Goal: Answer question/provide support: Share knowledge or assist other users

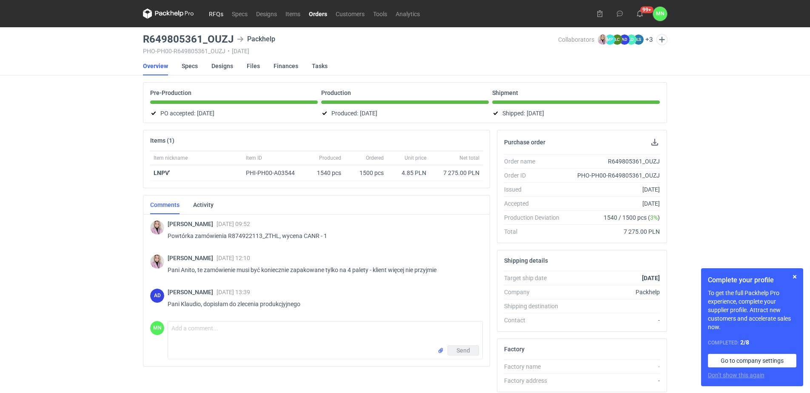
click at [211, 14] on link "RFQs" at bounding box center [216, 14] width 23 height 10
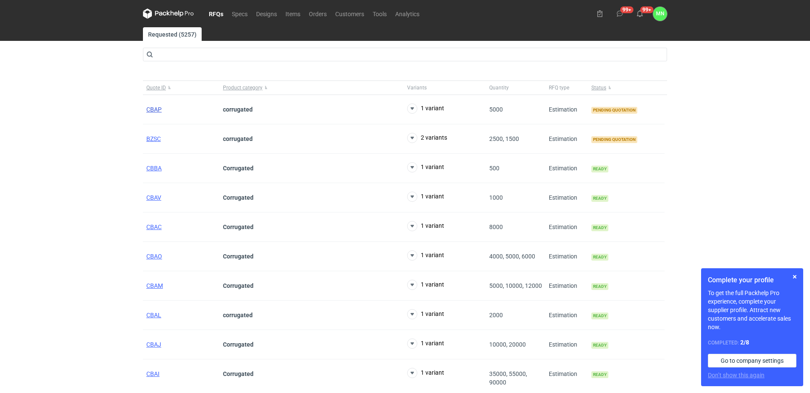
click at [157, 110] on span "CBAP" at bounding box center [153, 109] width 15 height 7
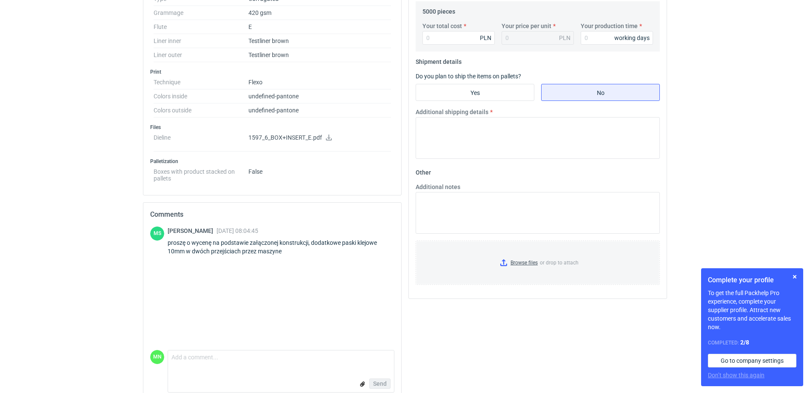
scroll to position [308, 0]
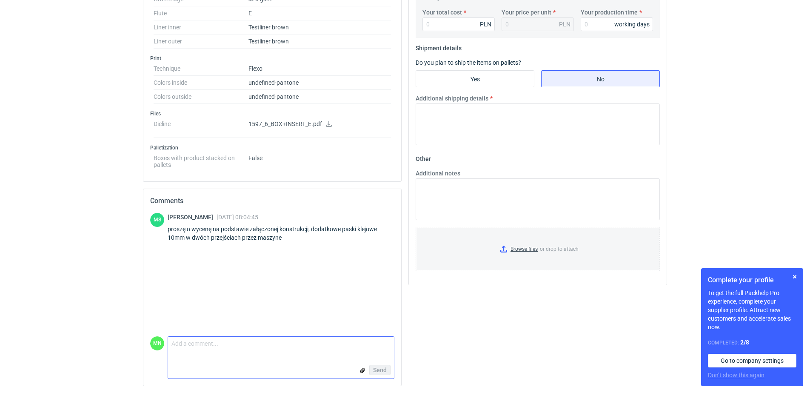
click at [208, 344] on textarea "Comment message" at bounding box center [281, 346] width 226 height 18
drag, startPoint x: 188, startPoint y: 343, endPoint x: 117, endPoint y: 325, distance: 73.7
type textarea "Dzień dobry Panie Macieju, ze względu na ograniczenia technologiczne nie jesteś…"
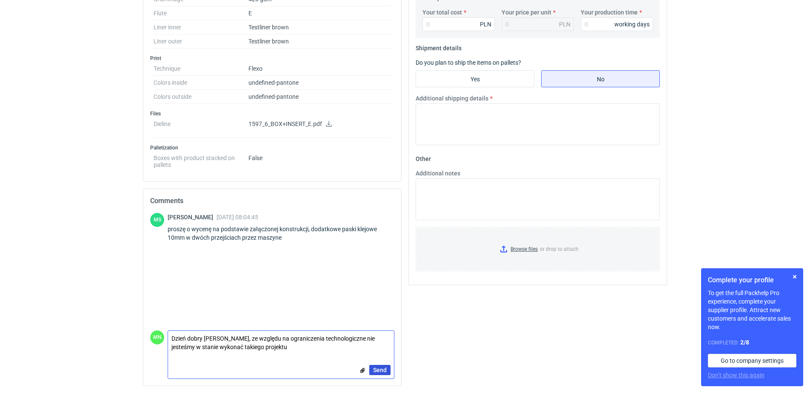
click at [385, 371] on span "Send" at bounding box center [380, 370] width 14 height 6
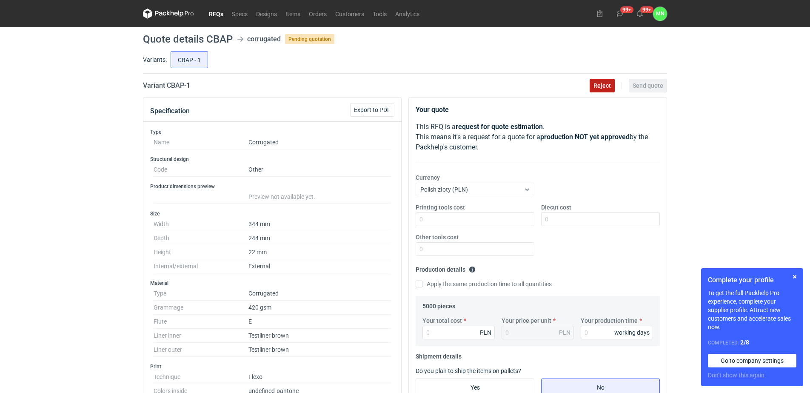
click at [599, 88] on span "Reject" at bounding box center [602, 86] width 17 height 6
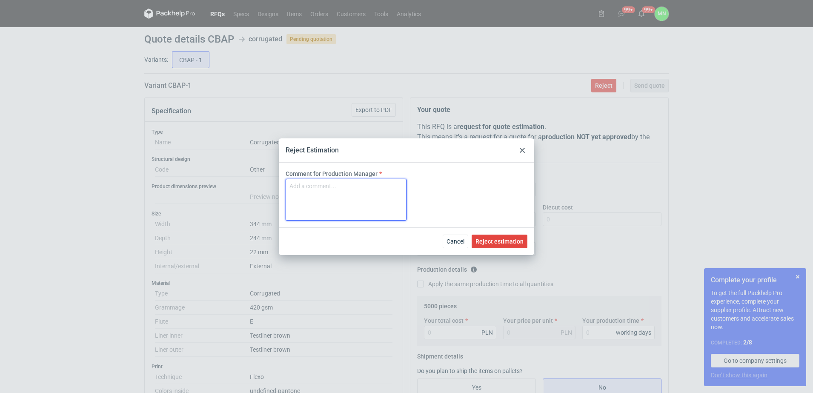
click at [351, 196] on textarea "Comment for Production Manager" at bounding box center [345, 200] width 121 height 42
paste textarea "Dzień dobry Panie Macieju, ze względu na ograniczenia technologiczne nie jesteś…"
drag, startPoint x: 342, startPoint y: 186, endPoint x: 149, endPoint y: 164, distance: 194.3
click at [157, 168] on div "Reject Estimation Comment for Production Manager Dzień dobry Panie Macieju, ze …" at bounding box center [406, 196] width 813 height 393
type textarea "Ze względu na ograniczenia technologiczne nie jesteśmy w stanie wykonać takiego…"
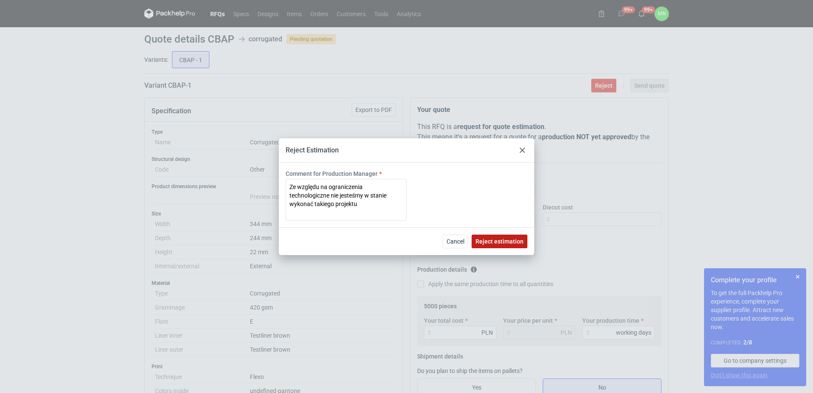
click at [494, 243] on span "Reject estimation" at bounding box center [499, 241] width 48 height 6
click at [796, 275] on div "Reject Estimation Comment for Production Manager Ze względu na ograniczenia tec…" at bounding box center [406, 196] width 813 height 393
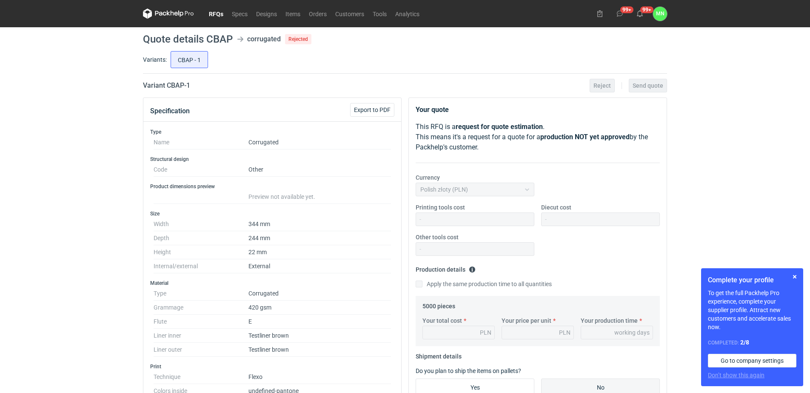
drag, startPoint x: 217, startPoint y: 11, endPoint x: 217, endPoint y: 16, distance: 4.8
click at [217, 11] on link "RFQs" at bounding box center [216, 14] width 23 height 10
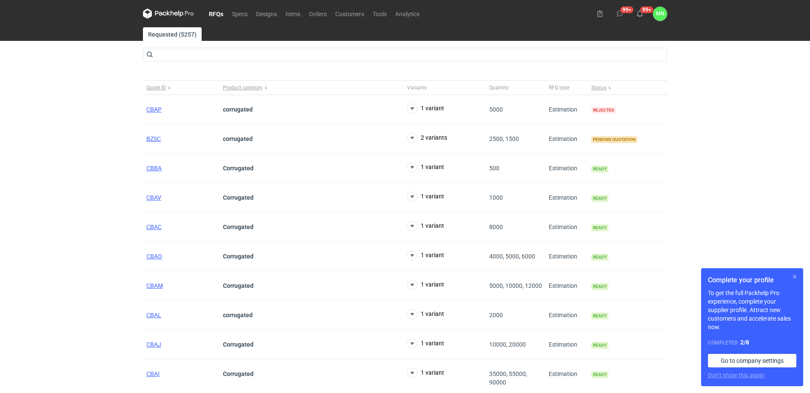
click at [794, 274] on button "button" at bounding box center [795, 276] width 10 height 10
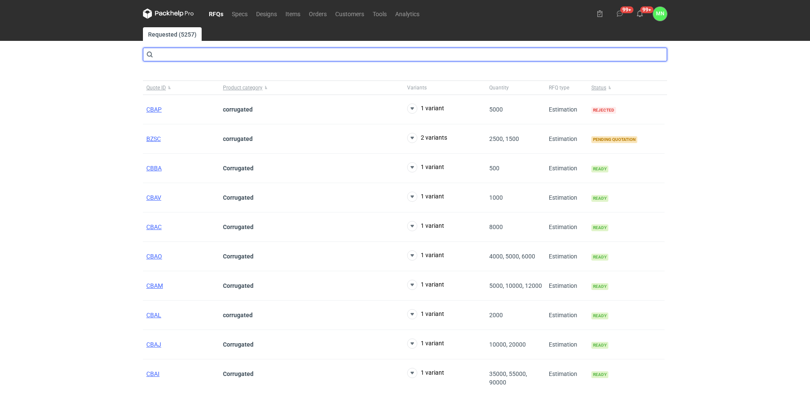
click at [252, 60] on input "text" at bounding box center [405, 55] width 524 height 14
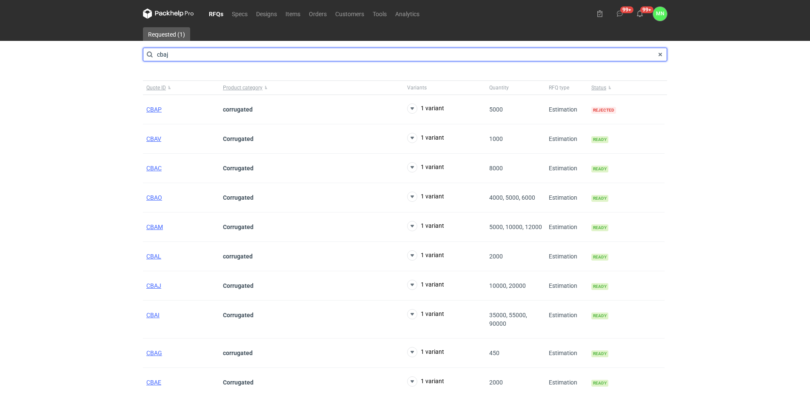
type input "cbaj"
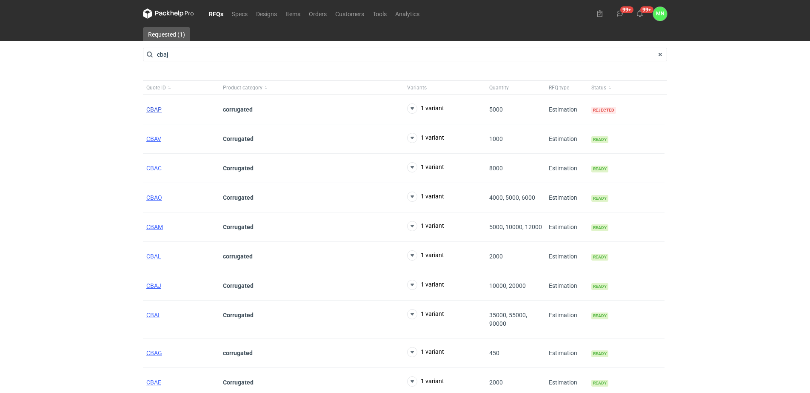
click at [159, 110] on span "CBAP" at bounding box center [153, 109] width 15 height 7
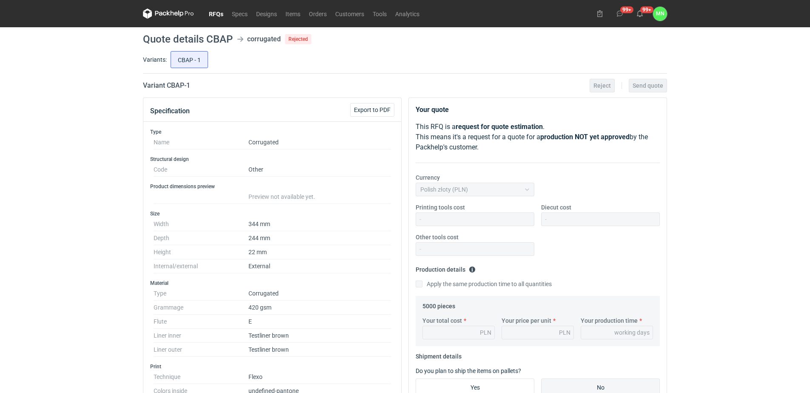
click at [215, 11] on link "RFQs" at bounding box center [216, 14] width 23 height 10
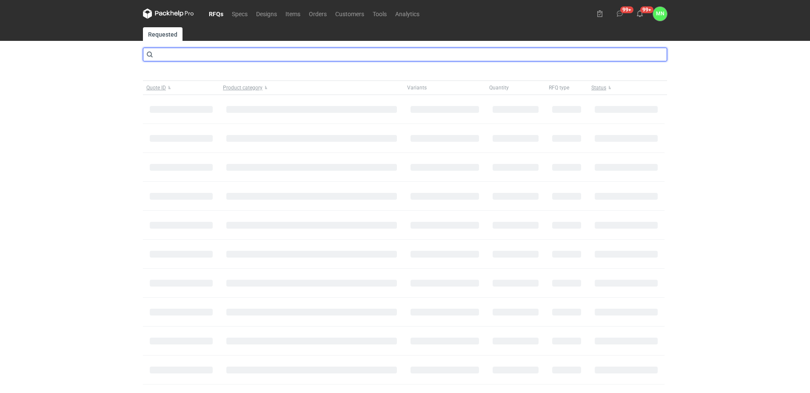
click at [175, 57] on input "text" at bounding box center [405, 55] width 524 height 14
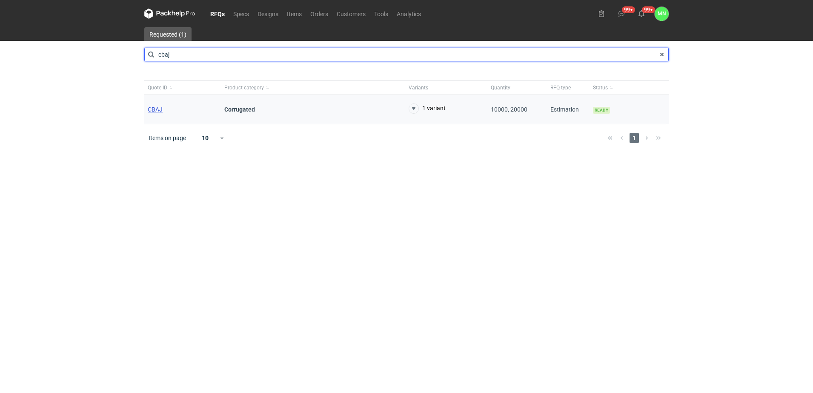
type input "cbaj"
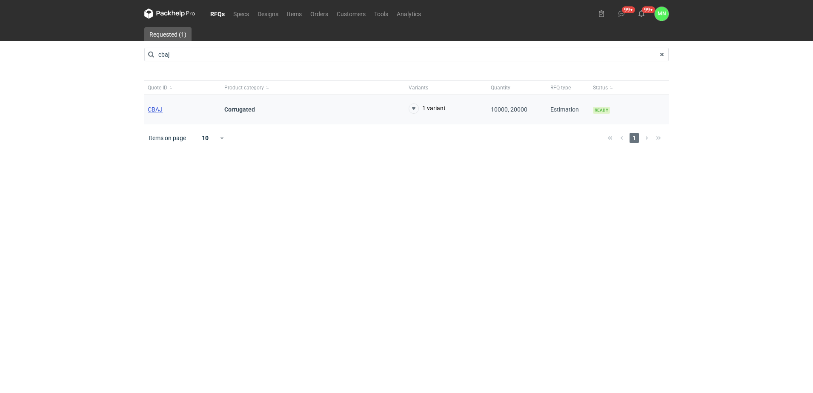
click at [153, 108] on span "CBAJ" at bounding box center [155, 109] width 15 height 7
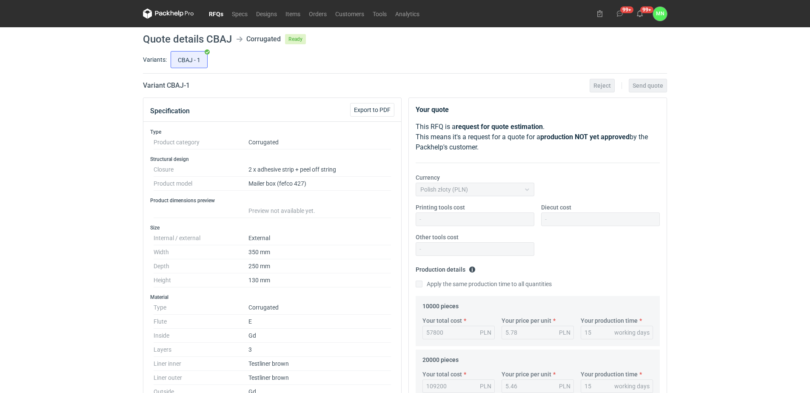
click at [176, 87] on h2 "Variant CBAJ - 1" at bounding box center [166, 85] width 47 height 10
copy h2 "CBAJ"
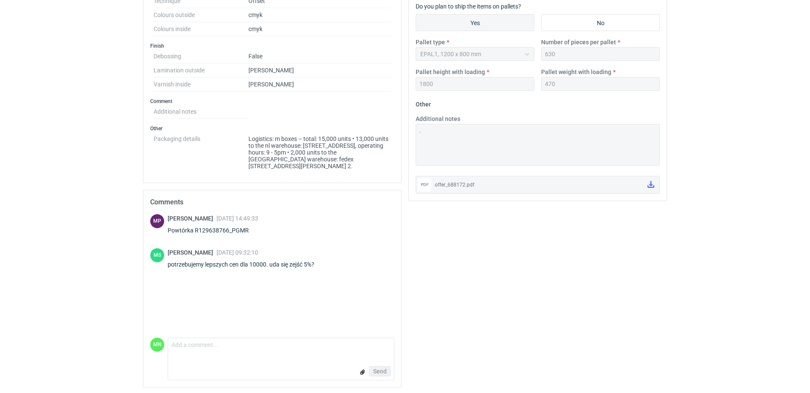
scroll to position [419, 0]
click at [213, 329] on div "MP Michał Palasek 11 Aug 2025 14:49:33 Powtórka R129638766_PGMR MS Maciej Sikor…" at bounding box center [272, 274] width 244 height 123
click at [216, 337] on textarea "Comment message" at bounding box center [281, 346] width 226 height 18
type textarea "P"
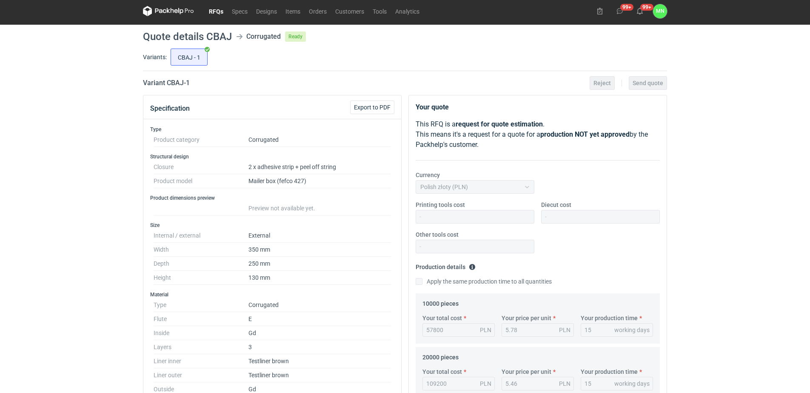
scroll to position [0, 0]
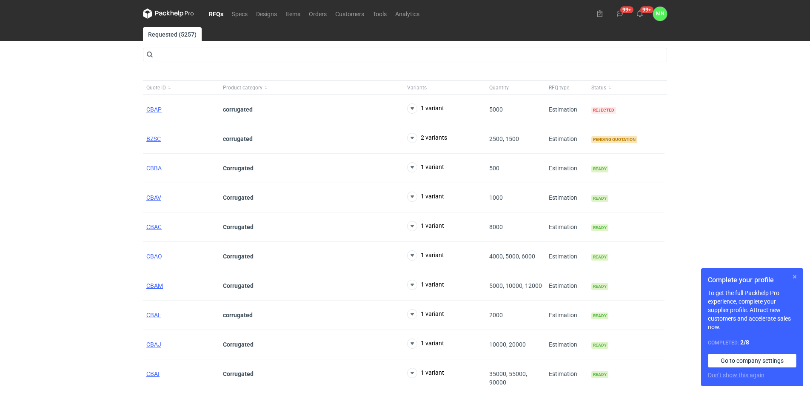
drag, startPoint x: 795, startPoint y: 273, endPoint x: 734, endPoint y: 233, distance: 72.8
click at [795, 274] on button "button" at bounding box center [795, 276] width 10 height 10
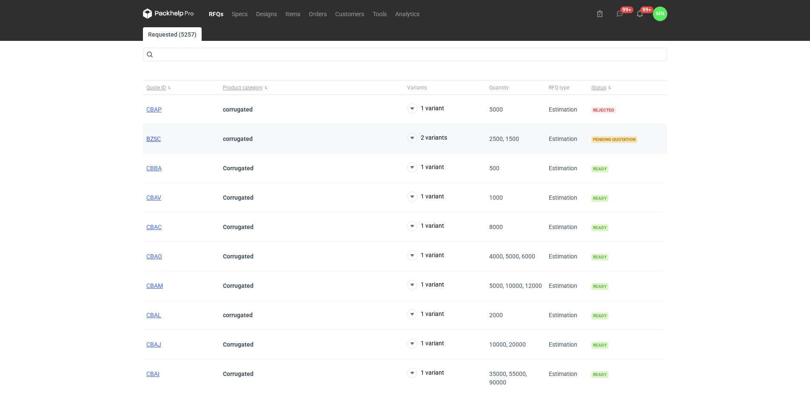
click at [158, 138] on span "BZSC" at bounding box center [153, 138] width 14 height 7
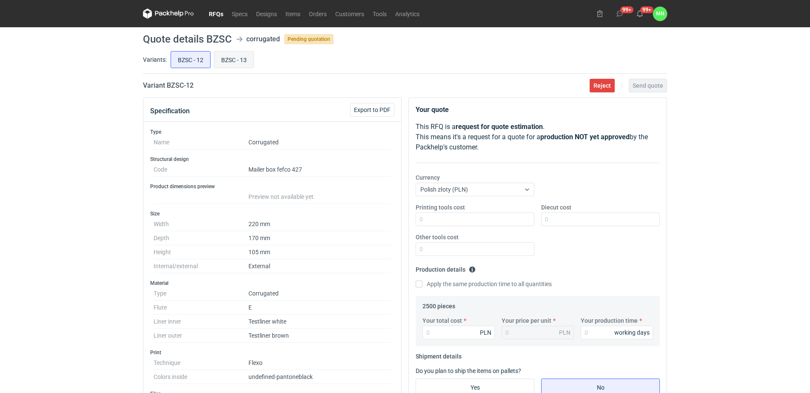
click at [238, 63] on input "BZSC - 13" at bounding box center [233, 59] width 39 height 16
radio input "true"
